Goal: Information Seeking & Learning: Learn about a topic

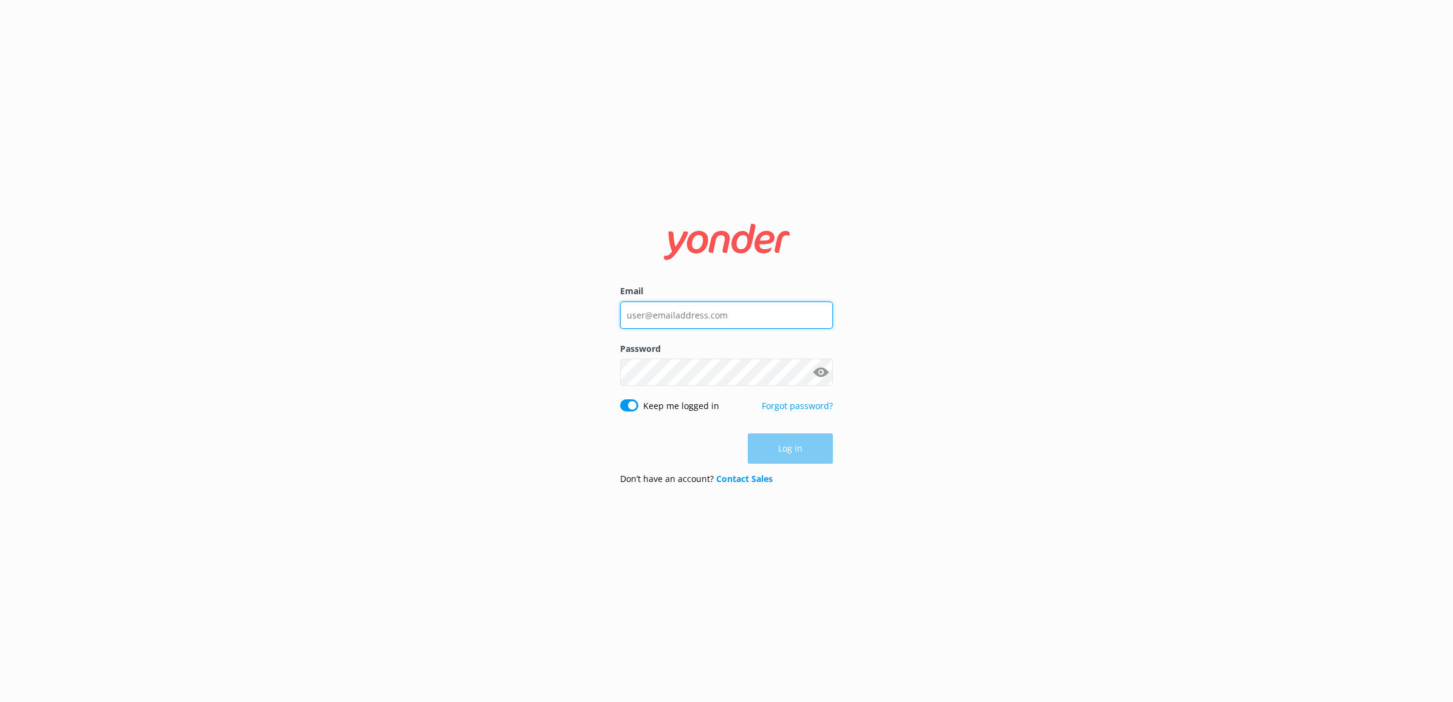
type input "admis.staff@monopolydreams.com.au"
click at [831, 445] on div "Log in" at bounding box center [726, 449] width 213 height 30
click at [824, 446] on button "Log in" at bounding box center [790, 449] width 85 height 30
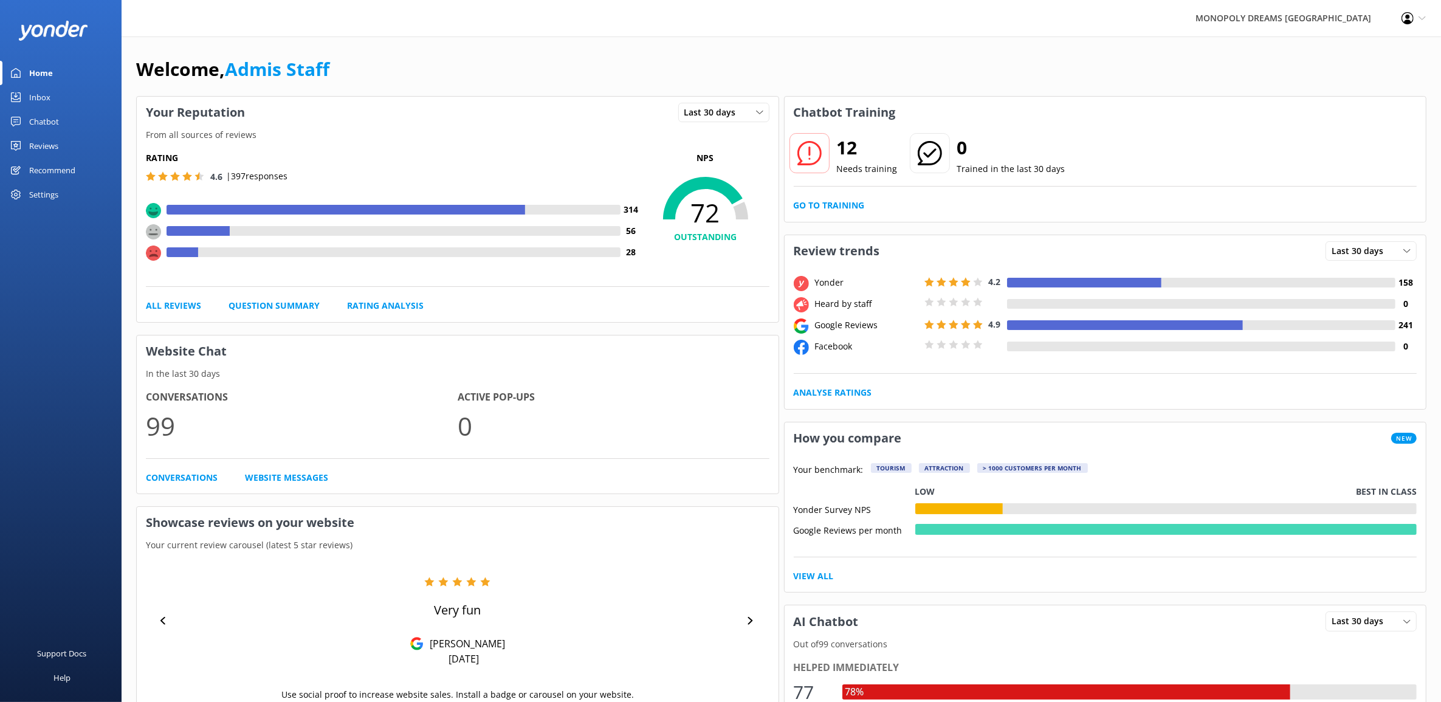
click at [153, 488] on div "Conversations 99 Active Pop-ups 0 Conversations Website Messages" at bounding box center [458, 437] width 642 height 113
click at [162, 480] on link "Conversations" at bounding box center [182, 477] width 72 height 13
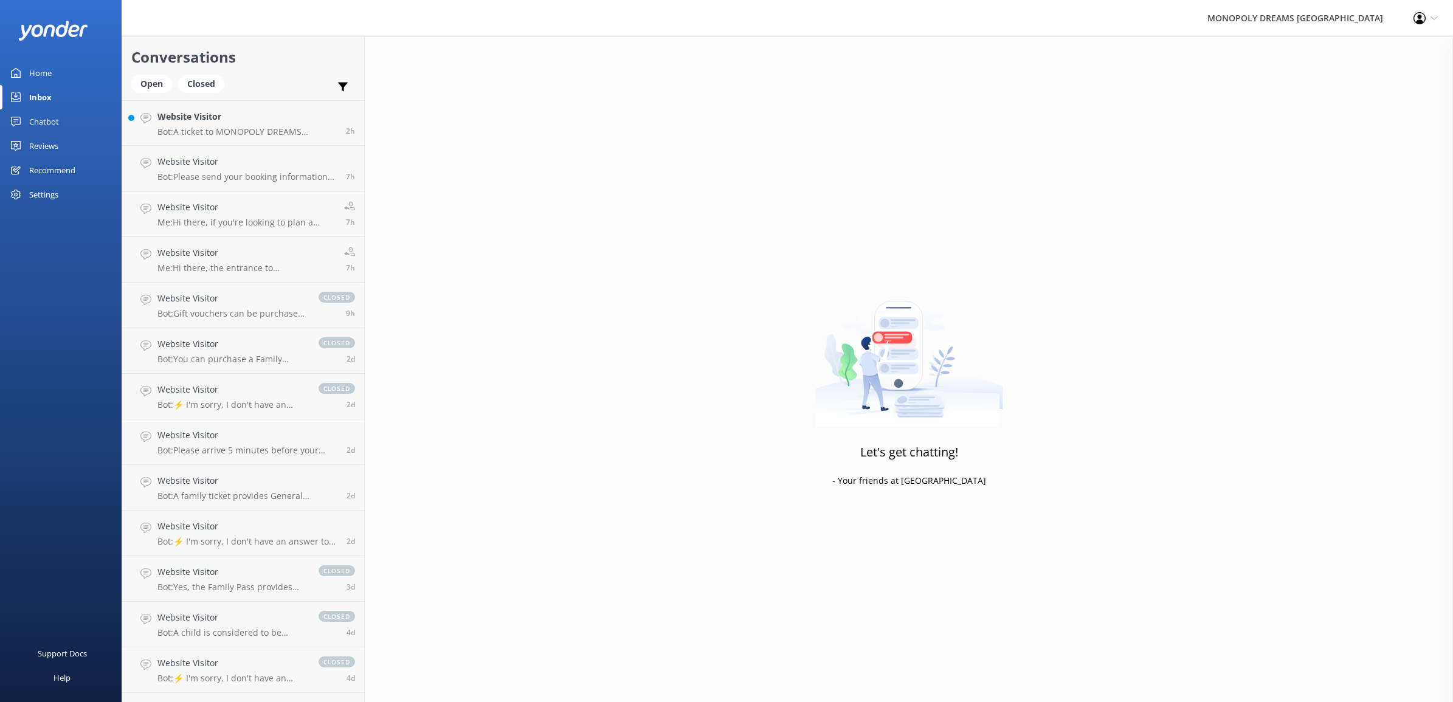
click at [41, 61] on div "Home" at bounding box center [40, 73] width 22 height 24
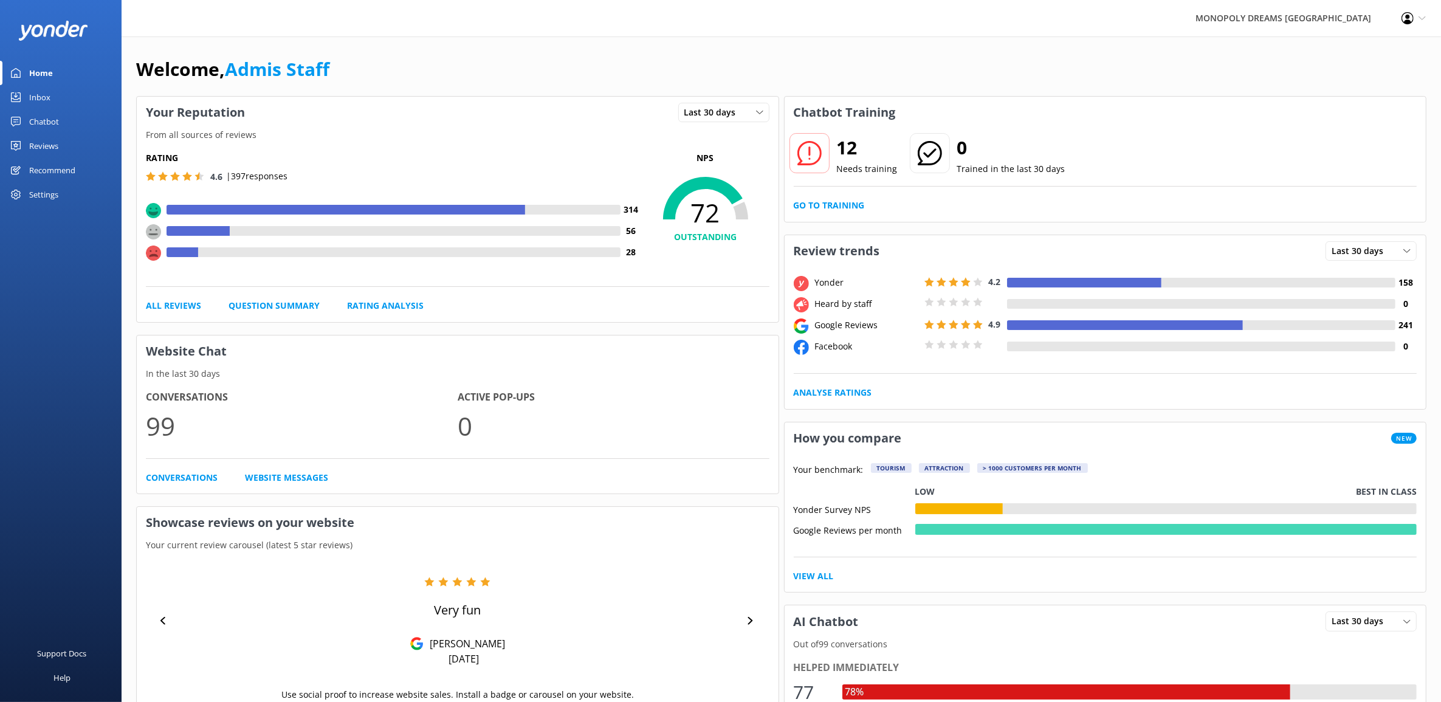
drag, startPoint x: 1213, startPoint y: 83, endPoint x: 1107, endPoint y: 88, distance: 106.5
drag, startPoint x: 1107, startPoint y: 88, endPoint x: 1076, endPoint y: 74, distance: 34.3
click at [1076, 74] on div "Welcome, Admis Staff" at bounding box center [781, 75] width 1291 height 41
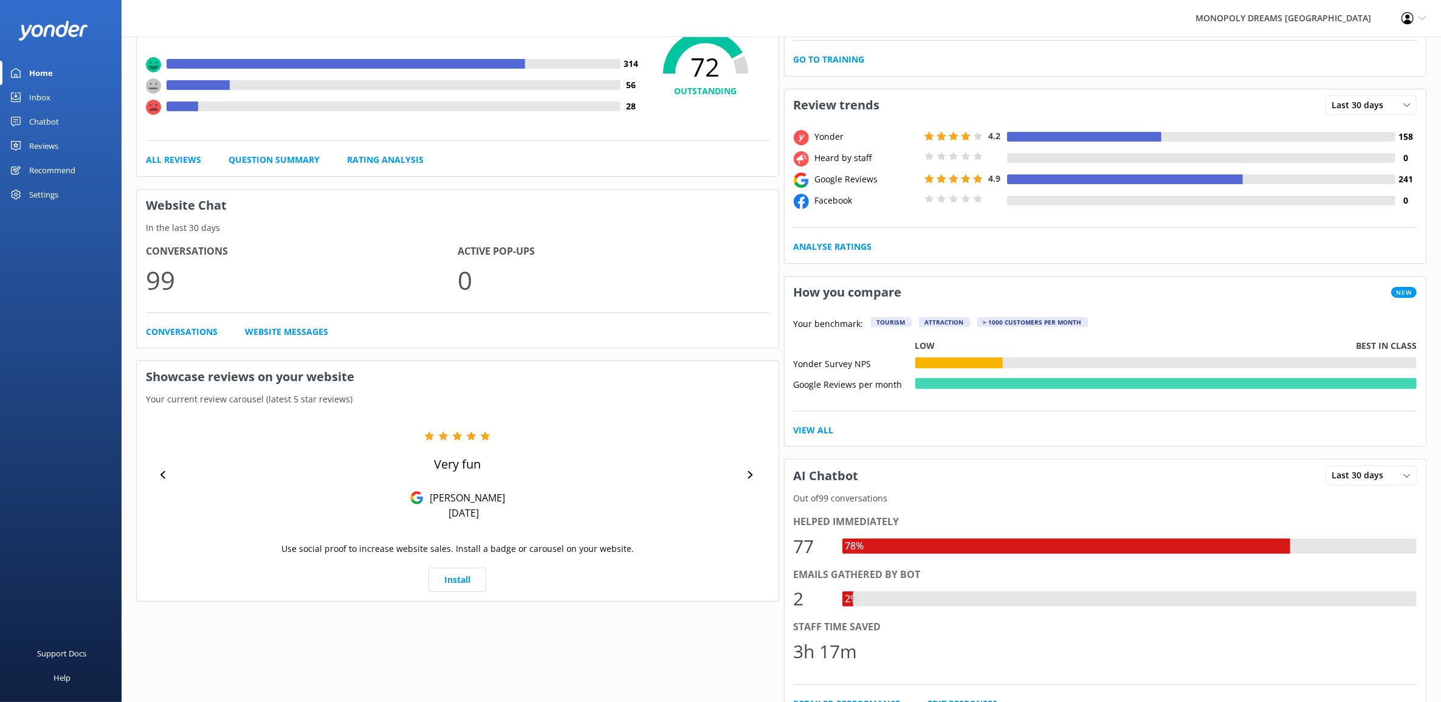
scroll to position [152, 0]
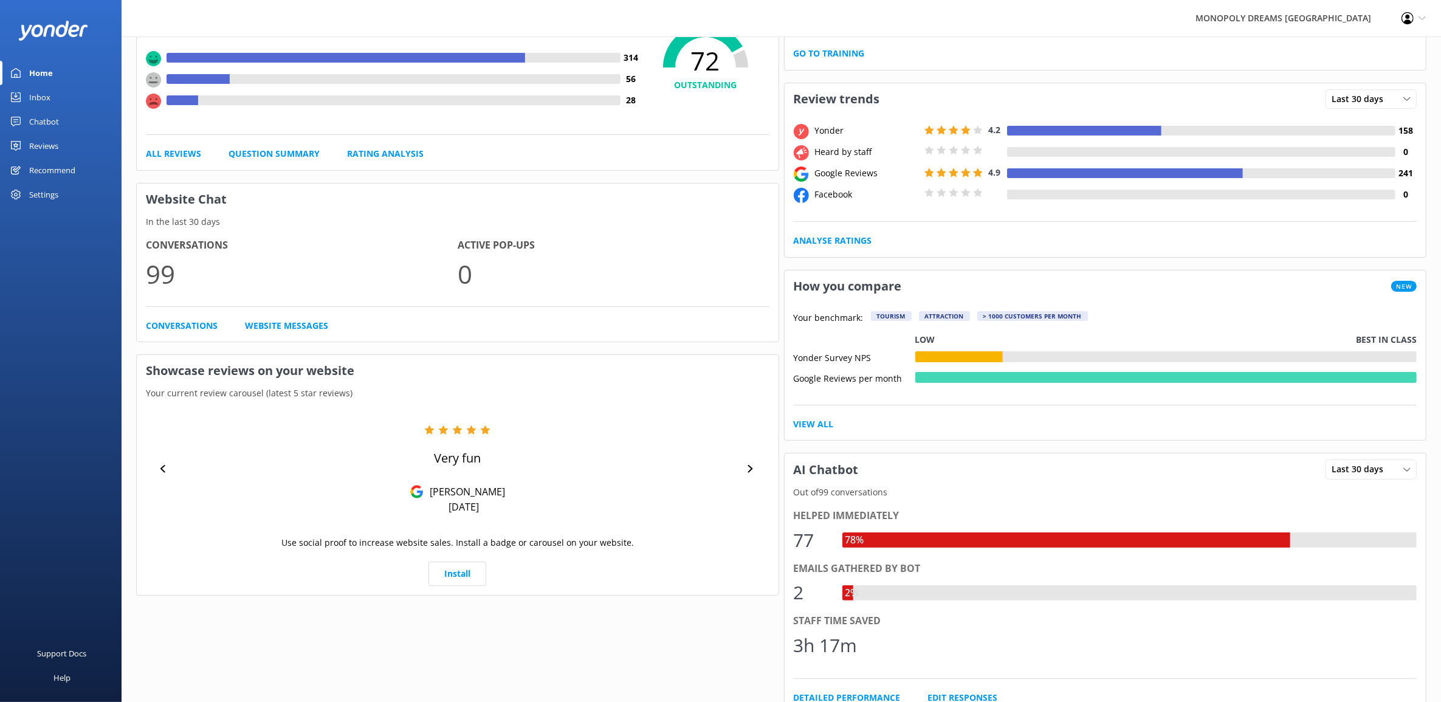
drag, startPoint x: 545, startPoint y: 634, endPoint x: 441, endPoint y: 631, distance: 103.4
click at [441, 631] on div "Your Reputation Last 30 days Last 7 days Last 30 days From all sources of revie…" at bounding box center [458, 533] width 648 height 1183
drag, startPoint x: 460, startPoint y: 621, endPoint x: 423, endPoint y: 633, distance: 38.4
click at [423, 633] on div "Your Reputation Last 30 days Last 7 days Last 30 days From all sources of revie…" at bounding box center [458, 533] width 648 height 1183
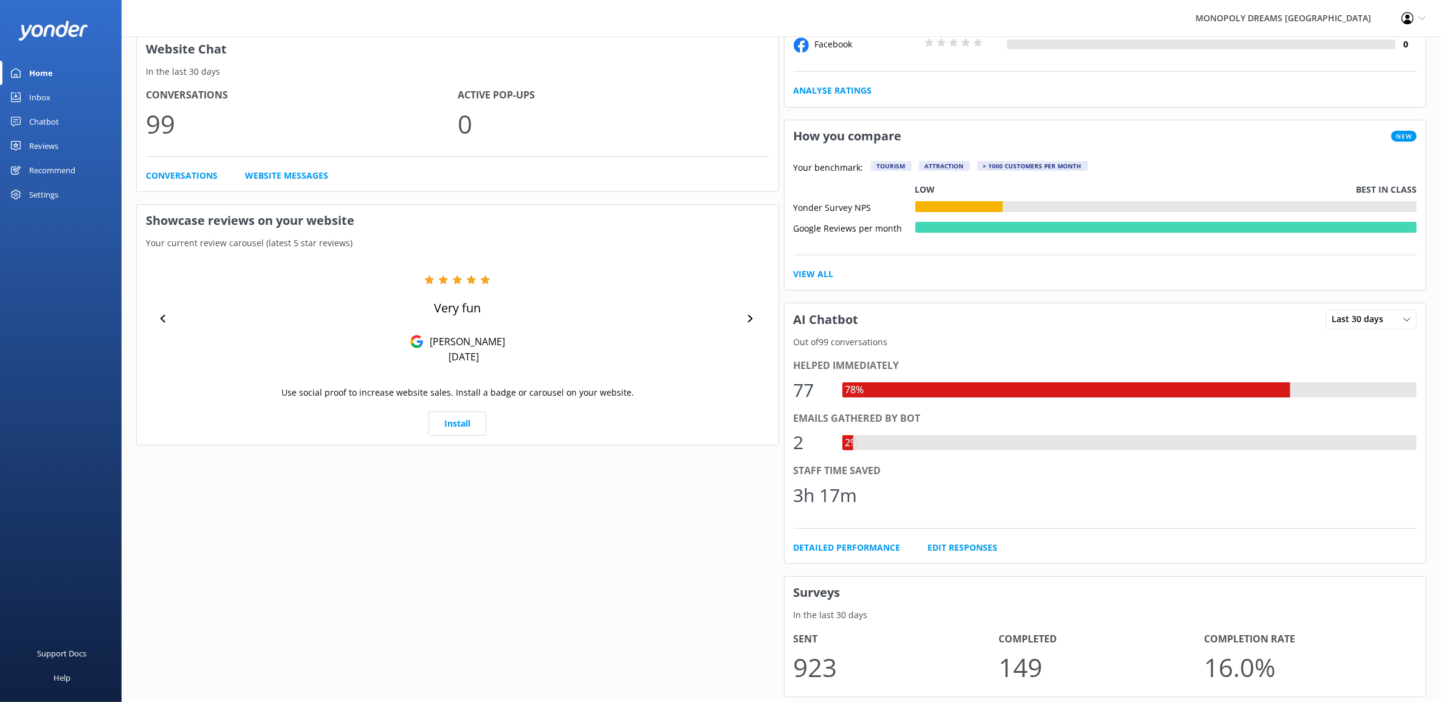
scroll to position [304, 0]
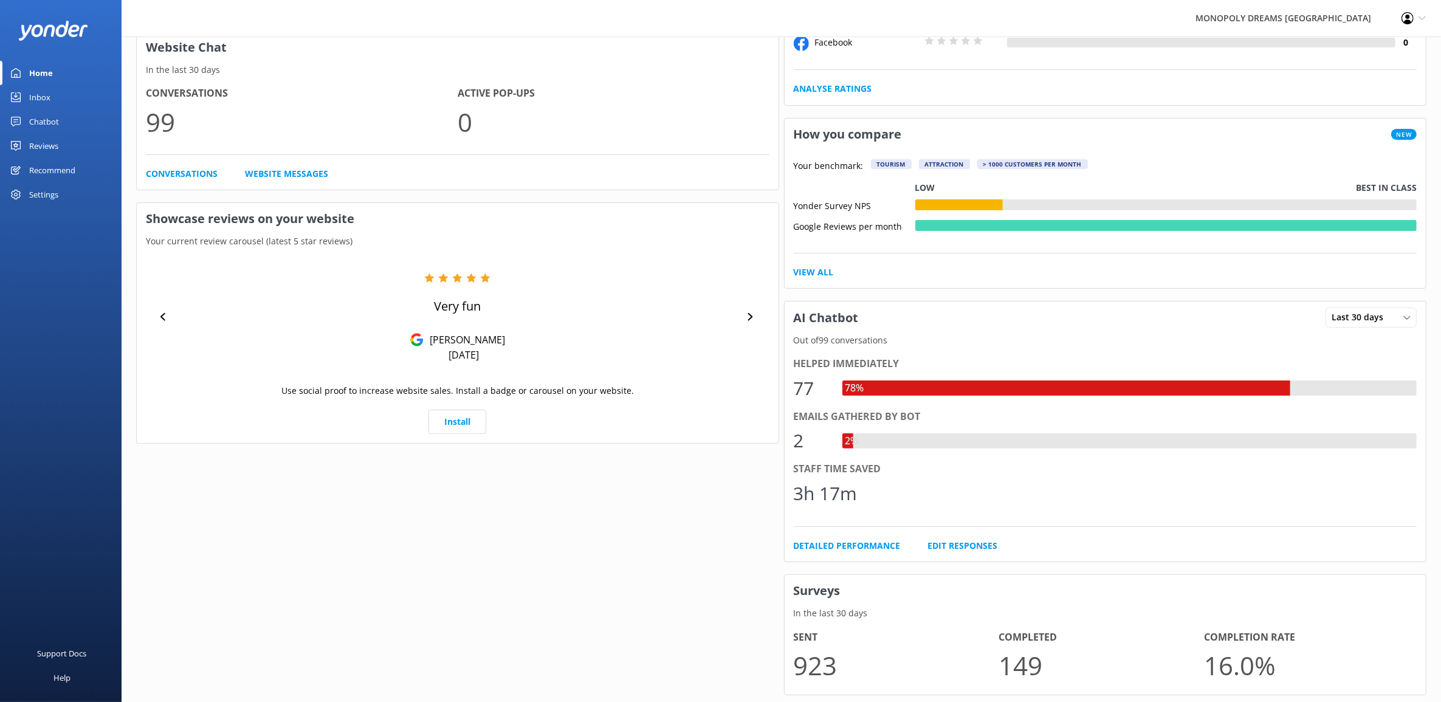
drag, startPoint x: 426, startPoint y: 633, endPoint x: 353, endPoint y: 552, distance: 108.9
click at [353, 552] on div "Your Reputation Last 30 days Last 7 days Last 30 days From all sources of revie…" at bounding box center [458, 381] width 648 height 1183
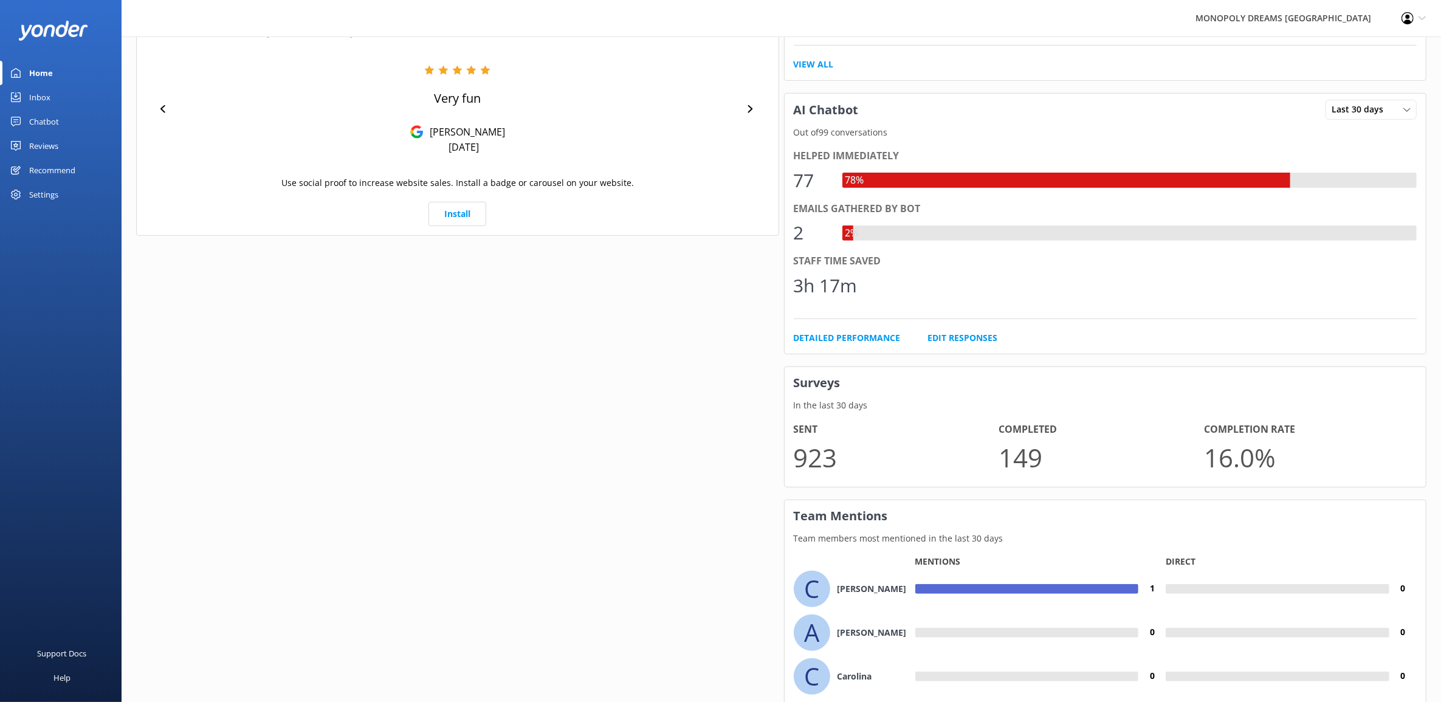
scroll to position [600, 0]
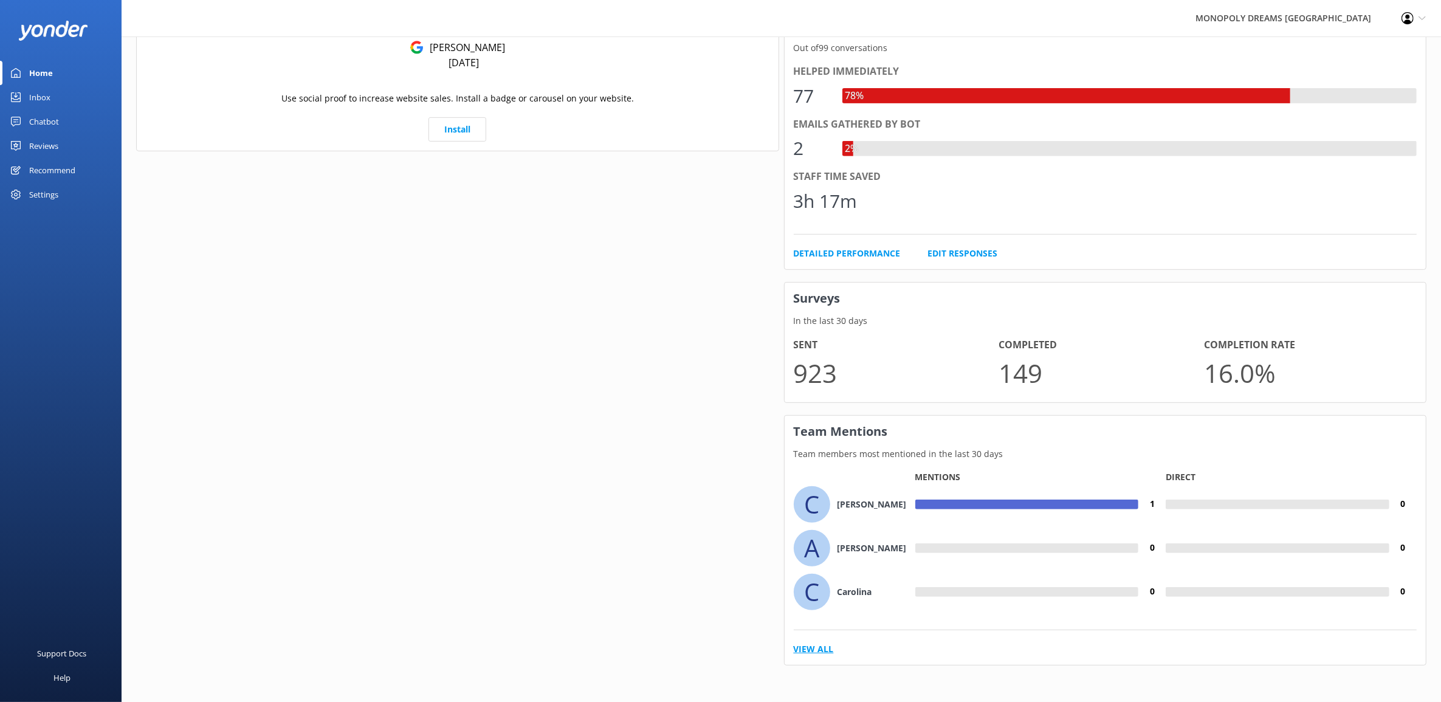
click at [823, 646] on link "View All" at bounding box center [814, 649] width 40 height 13
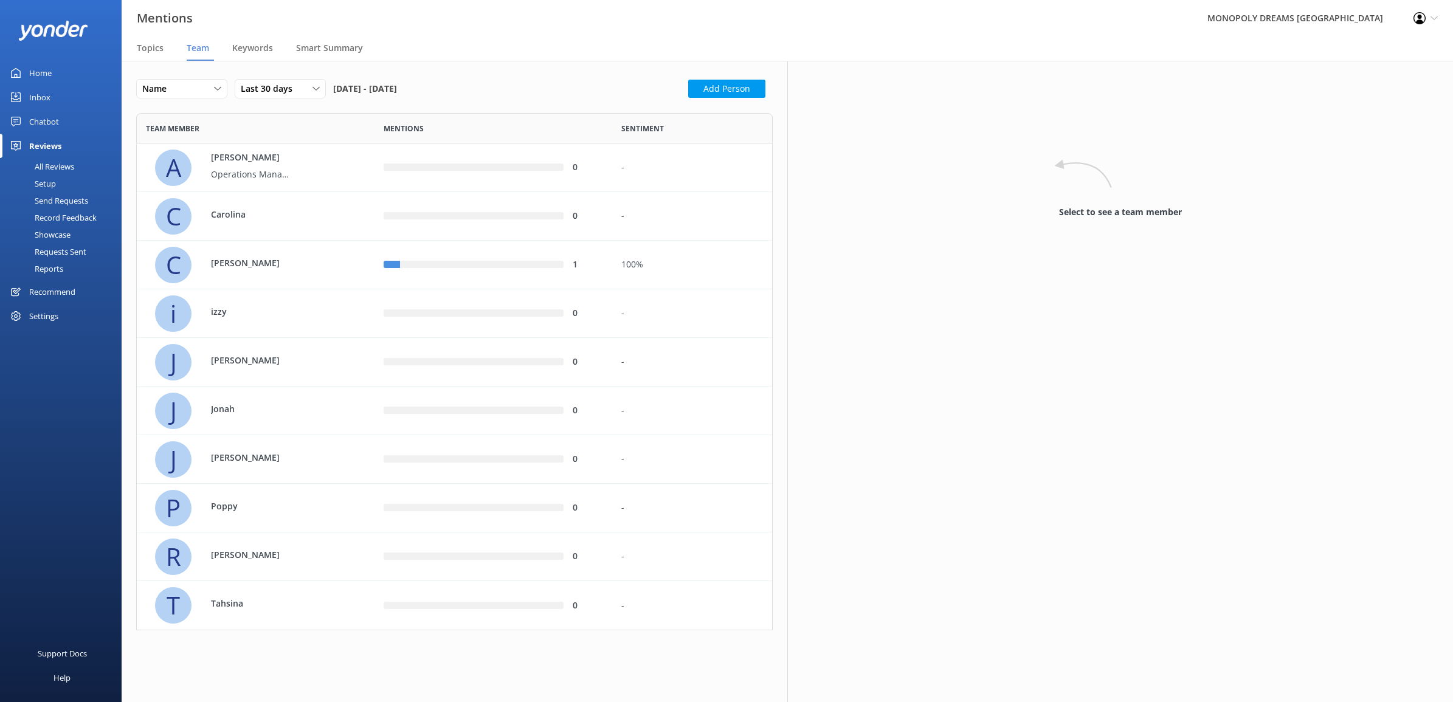
scroll to position [506, 624]
click at [317, 89] on use at bounding box center [315, 89] width 7 height 4
click at [291, 181] on link "Last 180 days" at bounding box center [289, 188] width 108 height 24
drag, startPoint x: 579, startPoint y: 102, endPoint x: 311, endPoint y: 92, distance: 267.7
click at [311, 92] on div "Last 180 days" at bounding box center [280, 88] width 85 height 13
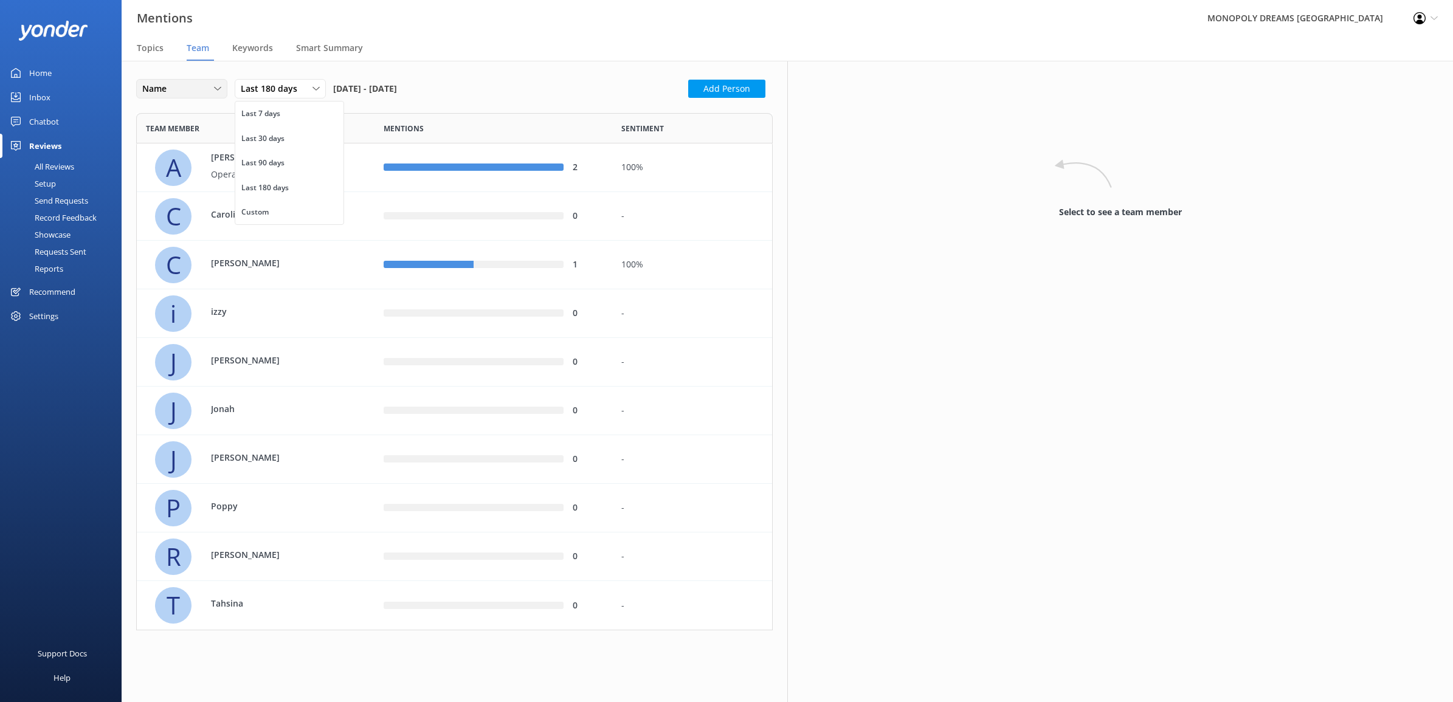
click at [224, 90] on div "Name Name Highest mentions Lowest mentions" at bounding box center [181, 88] width 91 height 19
click at [205, 135] on link "Highest mentions" at bounding box center [191, 138] width 108 height 24
click at [153, 52] on span "Topics" at bounding box center [150, 48] width 27 height 12
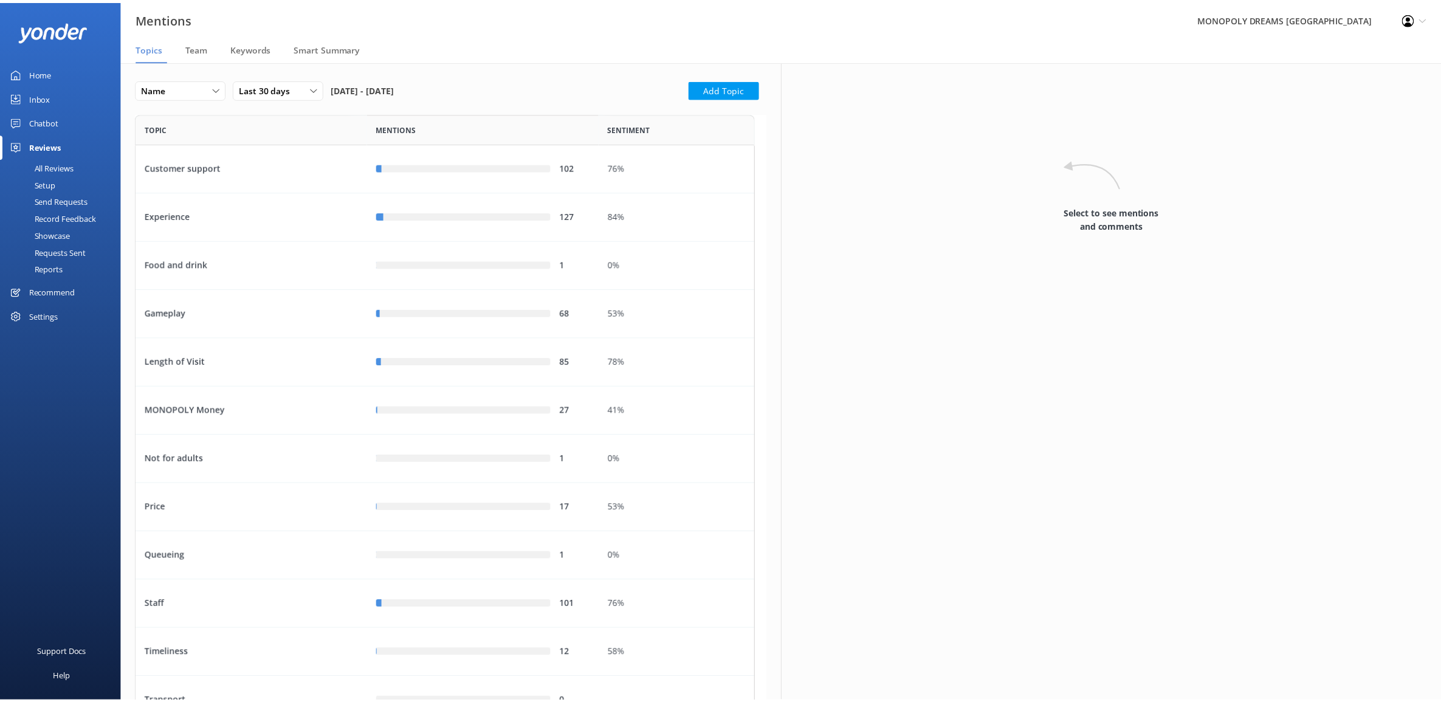
scroll to position [652, 613]
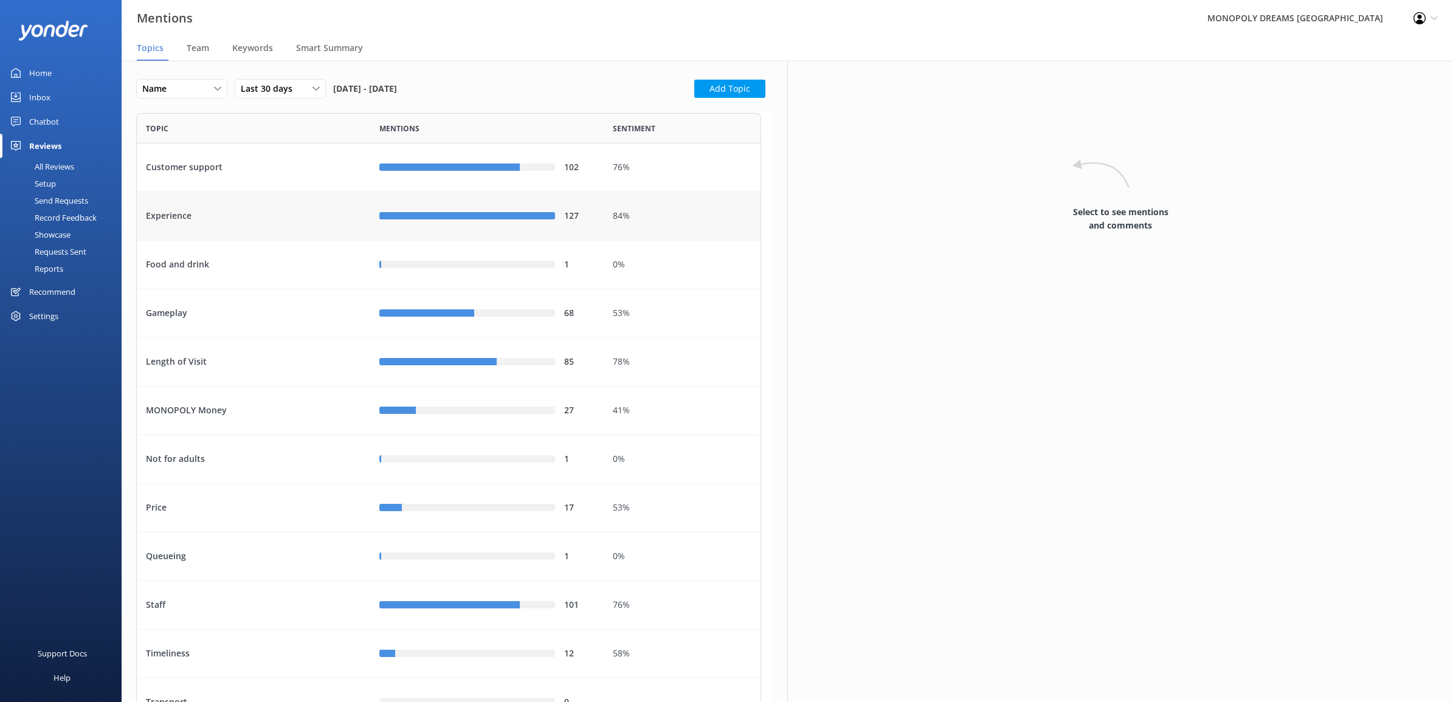
click at [599, 210] on div "127" at bounding box center [486, 216] width 233 height 49
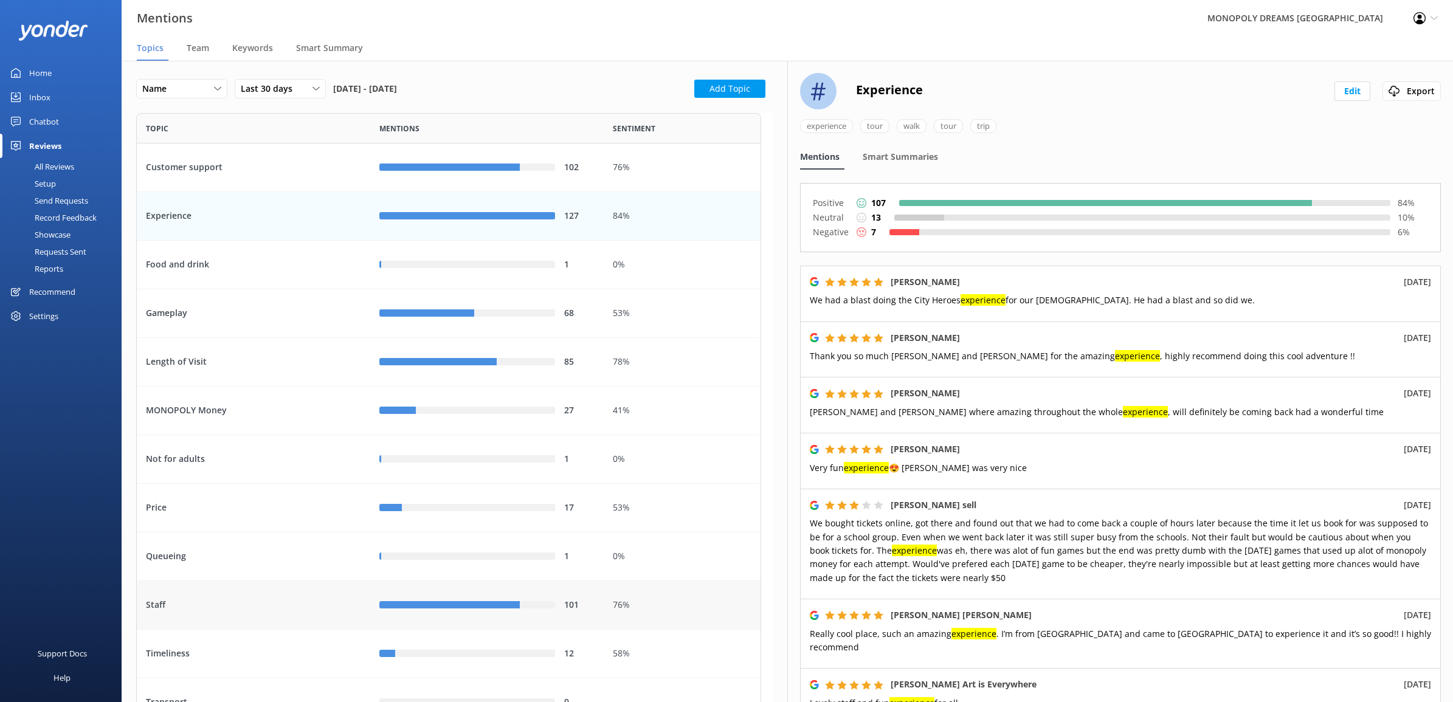
click at [691, 607] on div "76%" at bounding box center [682, 605] width 139 height 13
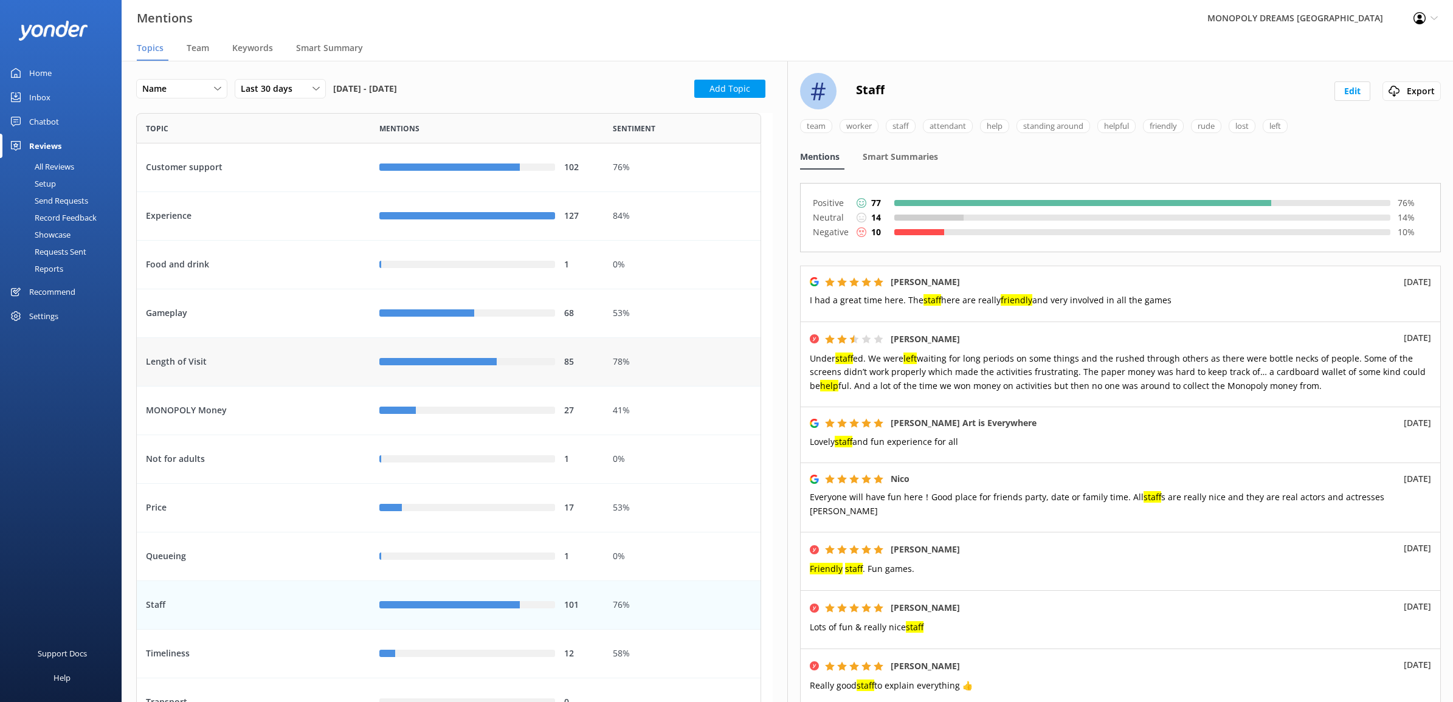
click at [654, 375] on div "78%" at bounding box center [682, 362] width 157 height 49
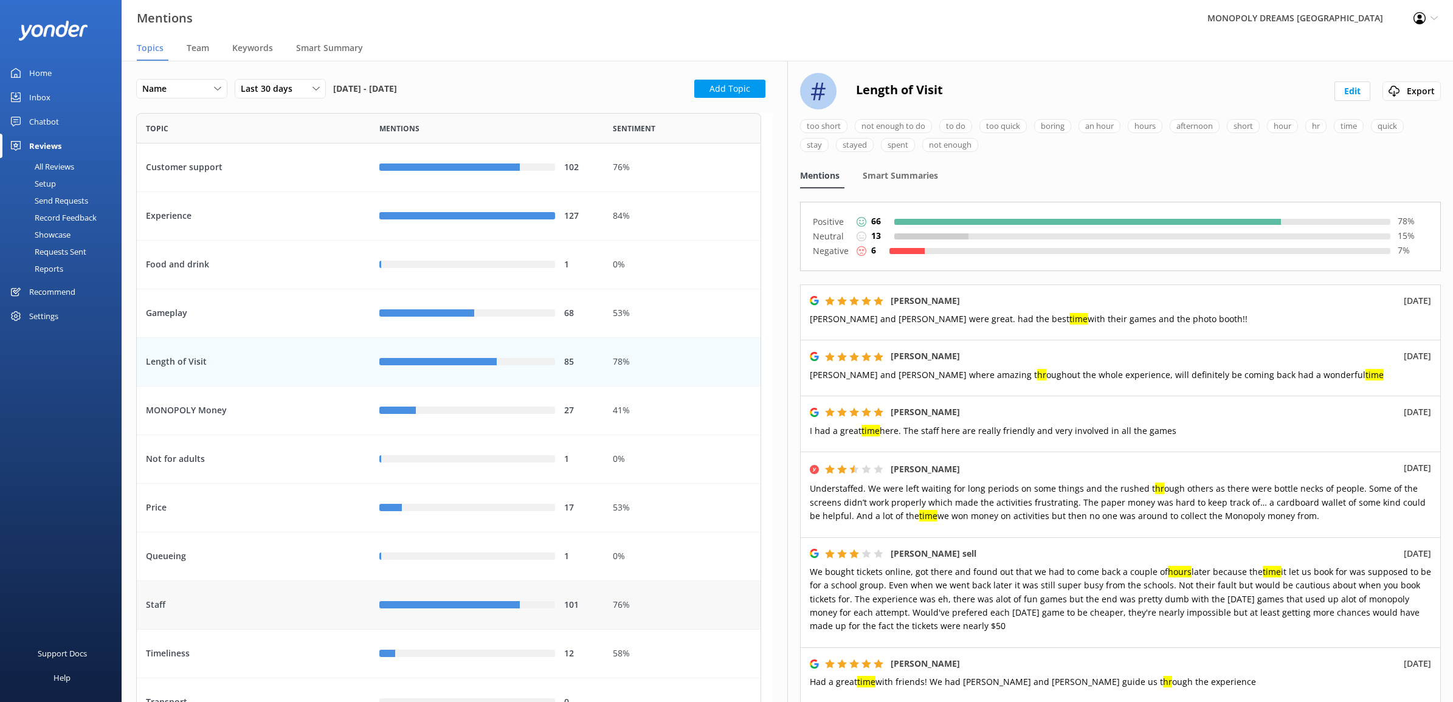
click at [706, 591] on div "76%" at bounding box center [682, 605] width 157 height 49
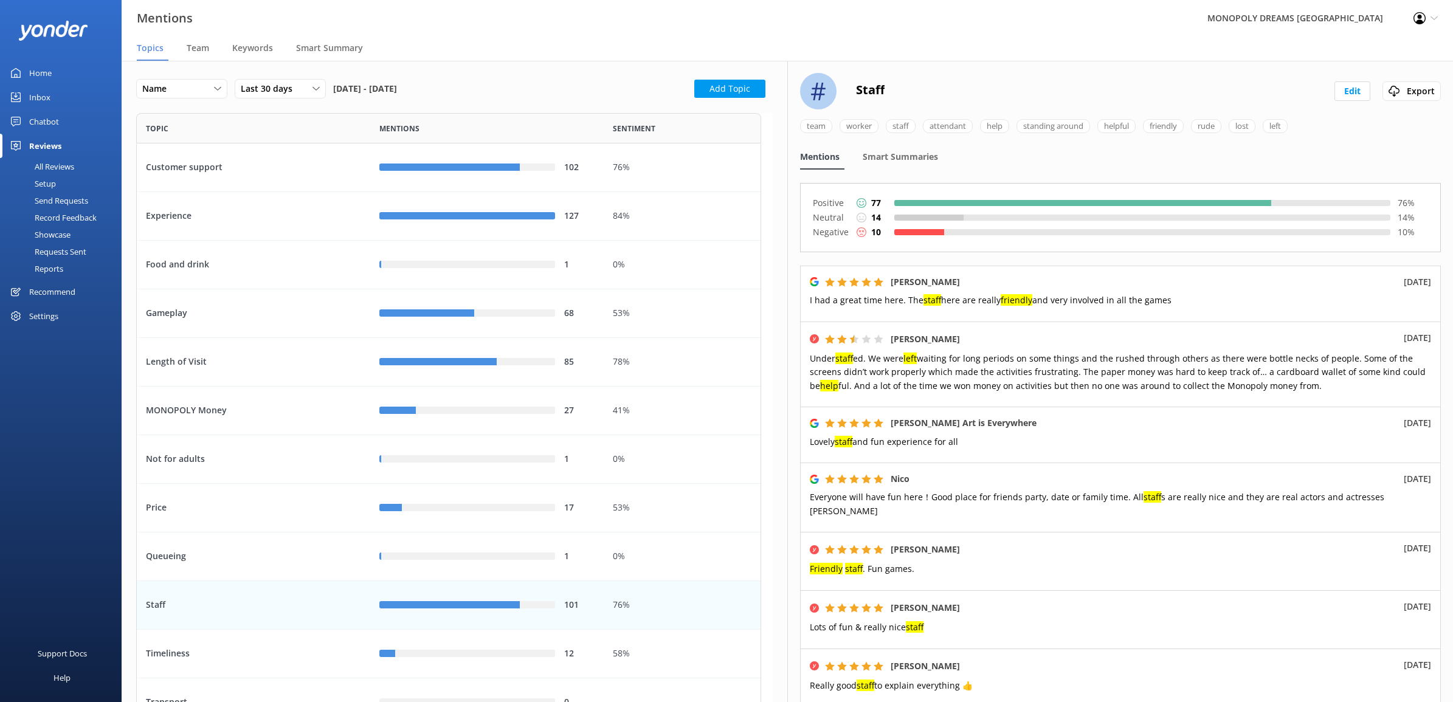
click at [35, 65] on div "Home" at bounding box center [40, 73] width 22 height 24
